Goal: Task Accomplishment & Management: Use online tool/utility

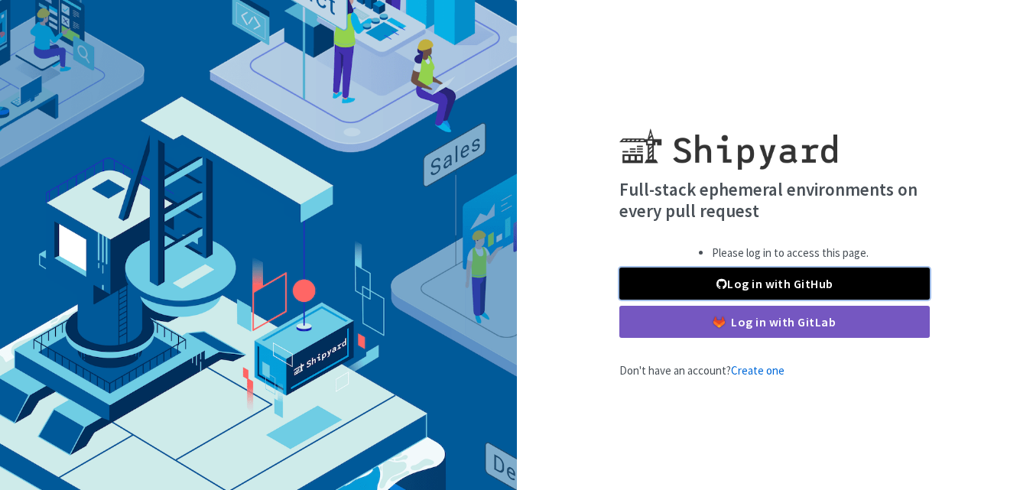
click at [731, 276] on link "Log in with GitHub" at bounding box center [775, 284] width 311 height 32
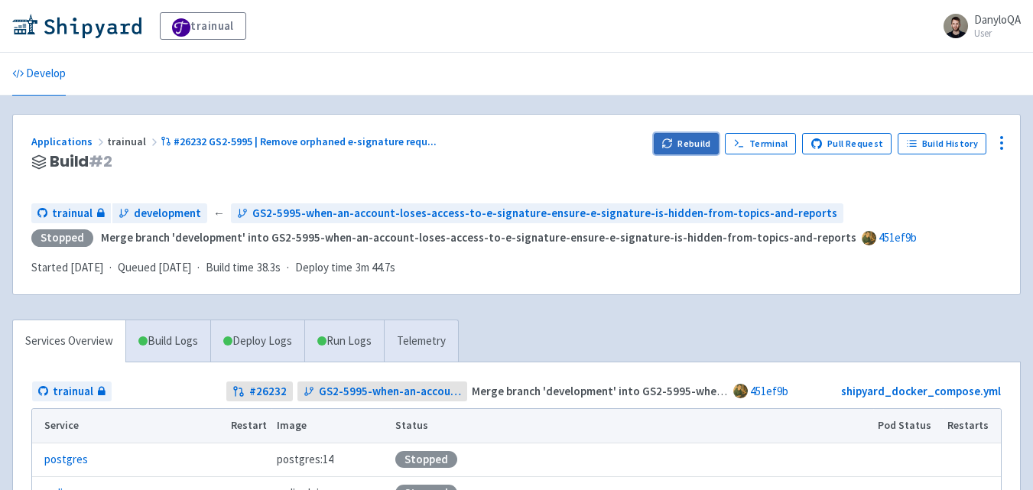
click at [692, 145] on button "Rebuild" at bounding box center [687, 143] width 66 height 21
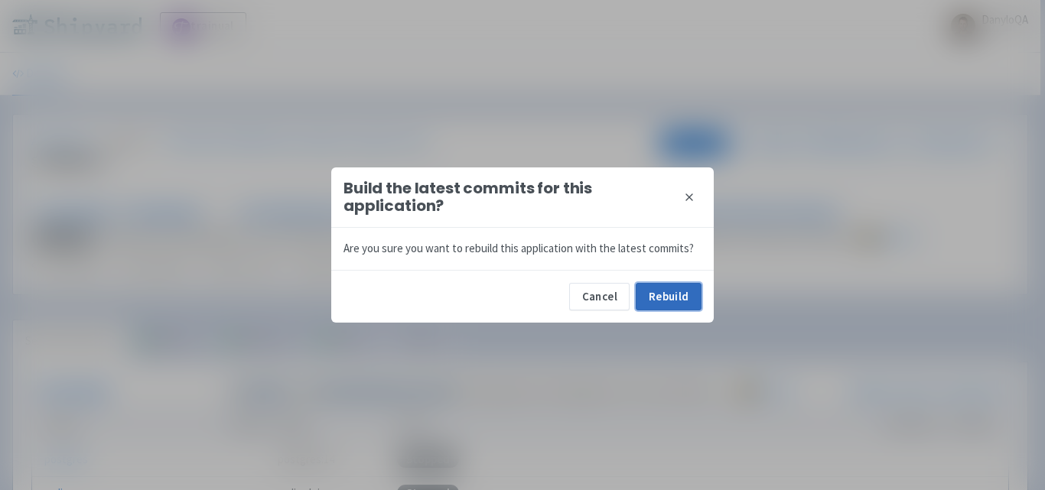
click at [654, 304] on button "Rebuild" at bounding box center [669, 297] width 66 height 28
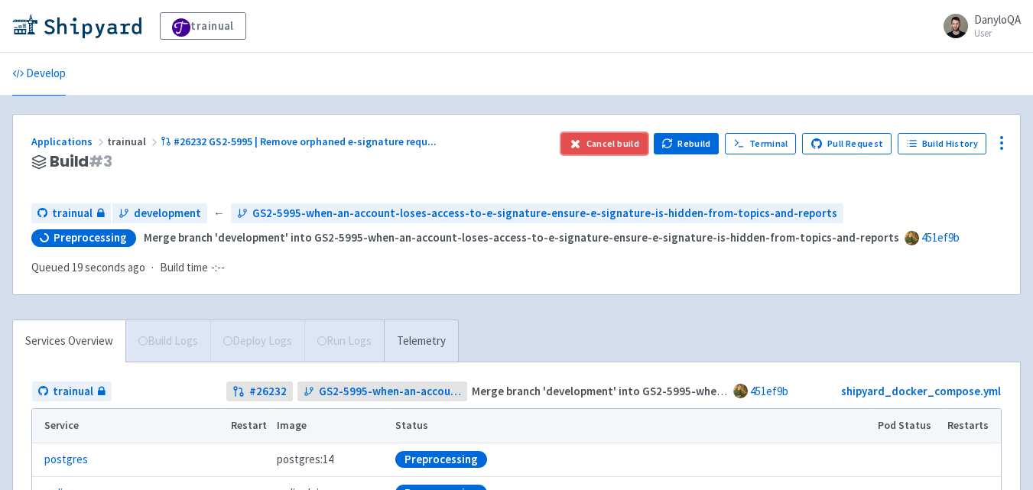
click at [620, 151] on button "Cancel build" at bounding box center [604, 143] width 86 height 21
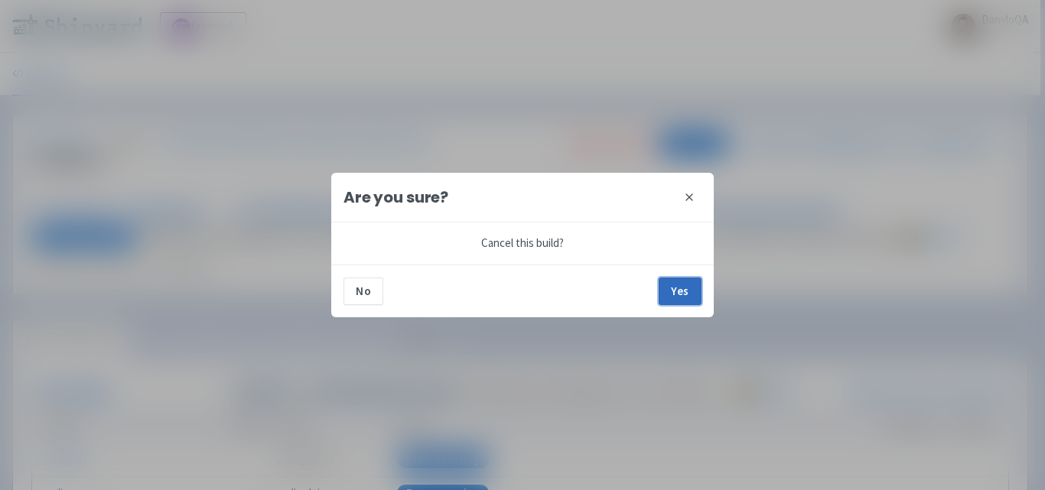
click at [680, 297] on button "Yes" at bounding box center [680, 292] width 43 height 28
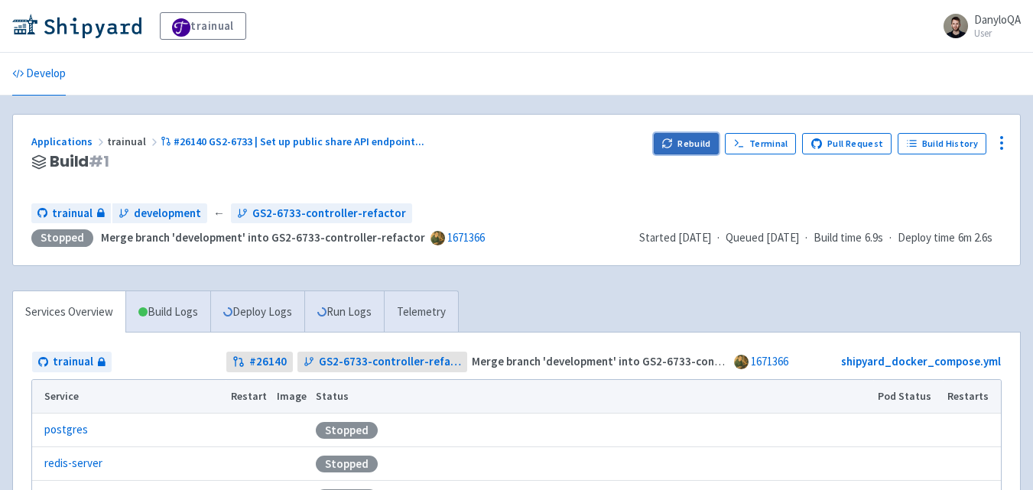
click at [683, 148] on button "Rebuild" at bounding box center [687, 143] width 66 height 21
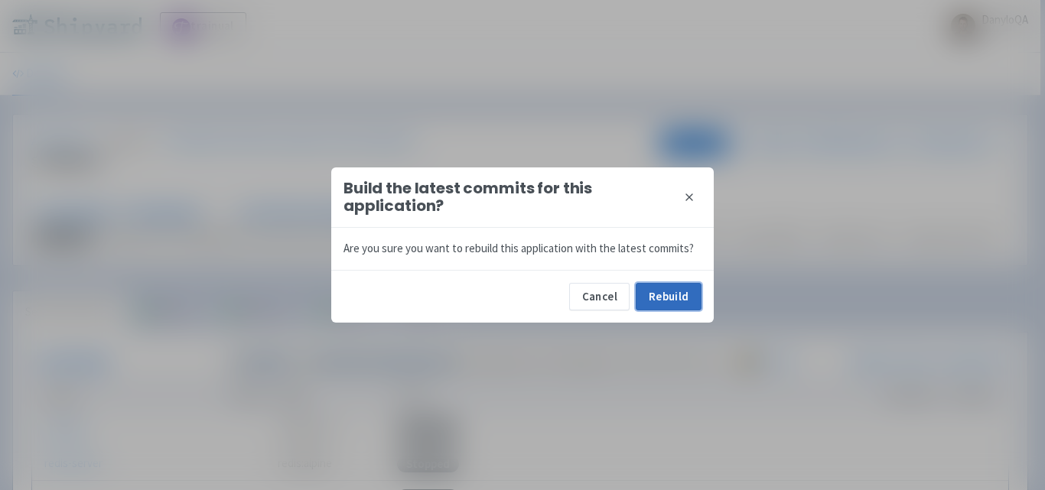
click at [656, 301] on button "Rebuild" at bounding box center [669, 297] width 66 height 28
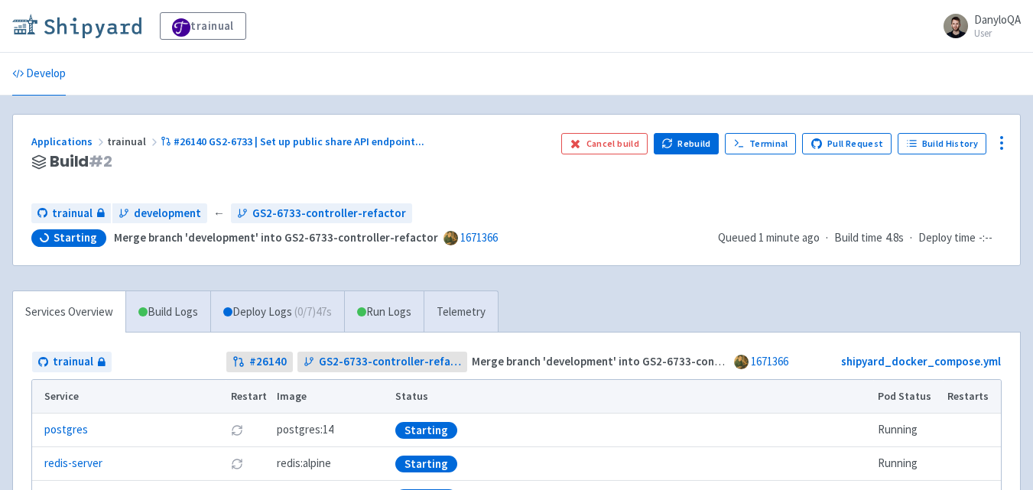
click at [116, 25] on img at bounding box center [76, 26] width 129 height 24
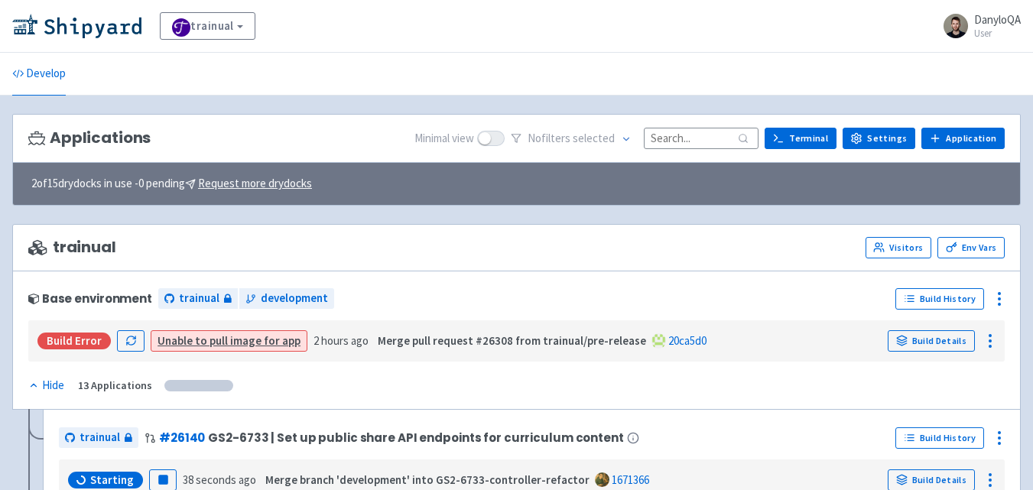
click at [696, 138] on input at bounding box center [701, 138] width 115 height 21
paste input "25775"
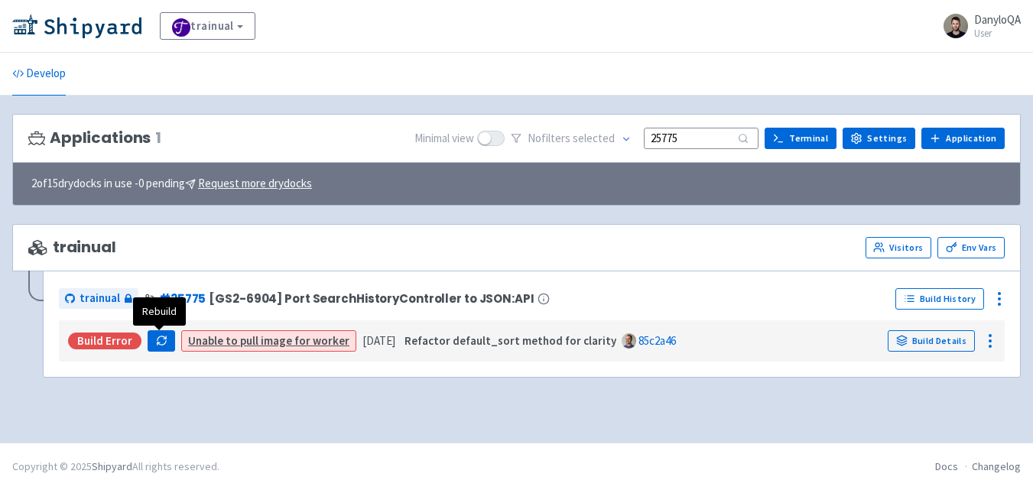
type input "25775"
click at [158, 343] on icon "button" at bounding box center [161, 340] width 11 height 11
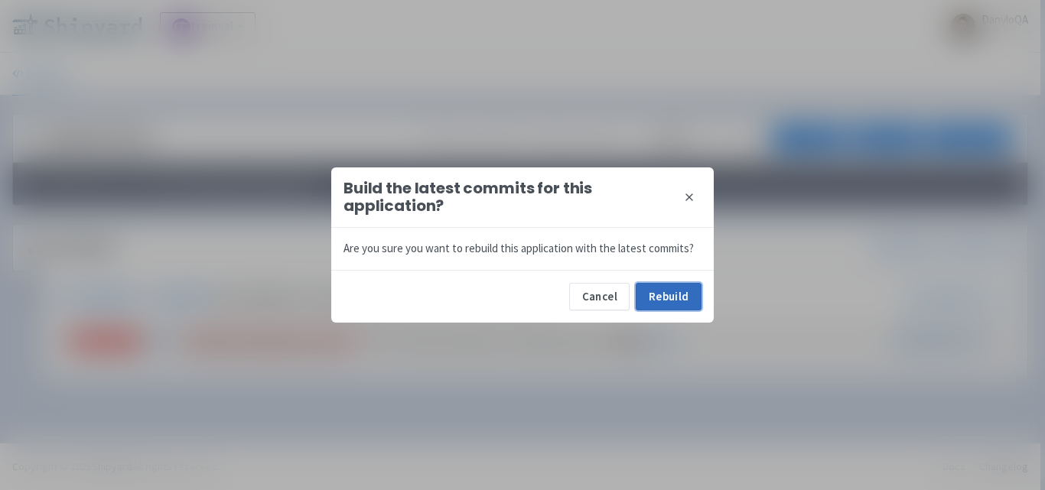
click at [672, 303] on button "Rebuild" at bounding box center [669, 297] width 66 height 28
